Goal: Task Accomplishment & Management: Use online tool/utility

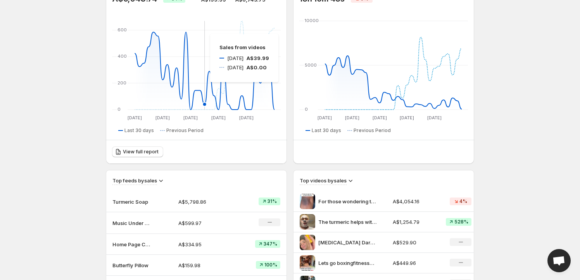
scroll to position [105, 0]
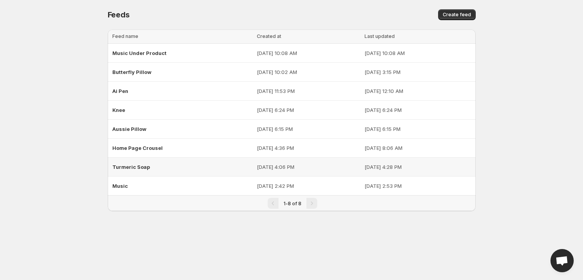
click at [172, 173] on div "Turmeric Soap" at bounding box center [182, 167] width 140 height 14
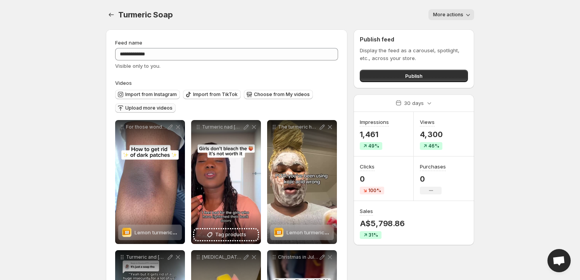
click at [155, 109] on span "Upload more videos" at bounding box center [148, 108] width 47 height 6
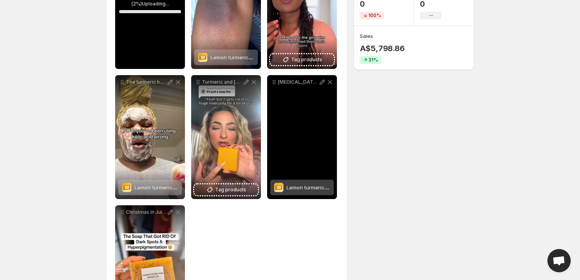
scroll to position [176, 0]
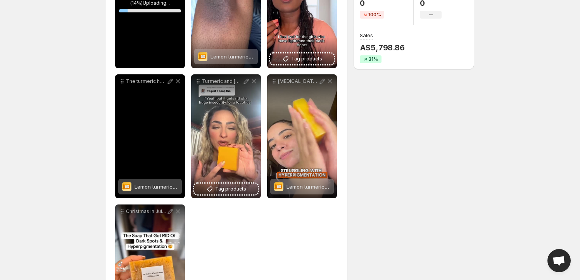
click at [168, 188] on span "Lemon turmeric & [MEDICAL_DATA] brightening soap" at bounding box center [199, 187] width 128 height 6
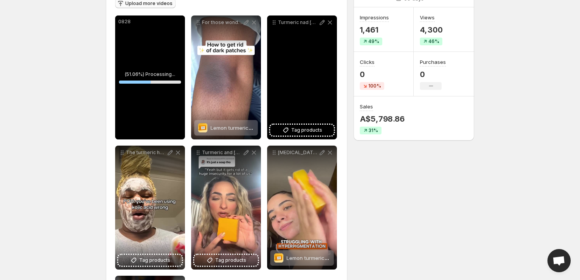
scroll to position [105, 0]
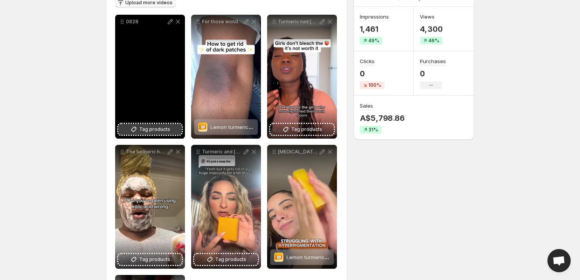
click at [151, 126] on span "Tag products" at bounding box center [154, 130] width 31 height 8
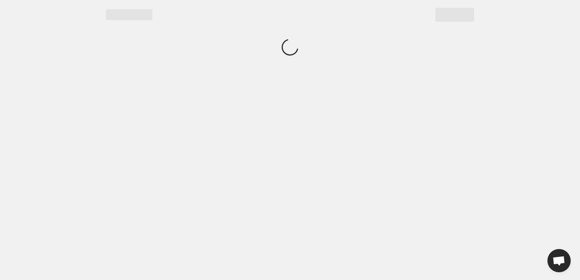
scroll to position [0, 0]
